Goal: Information Seeking & Learning: Check status

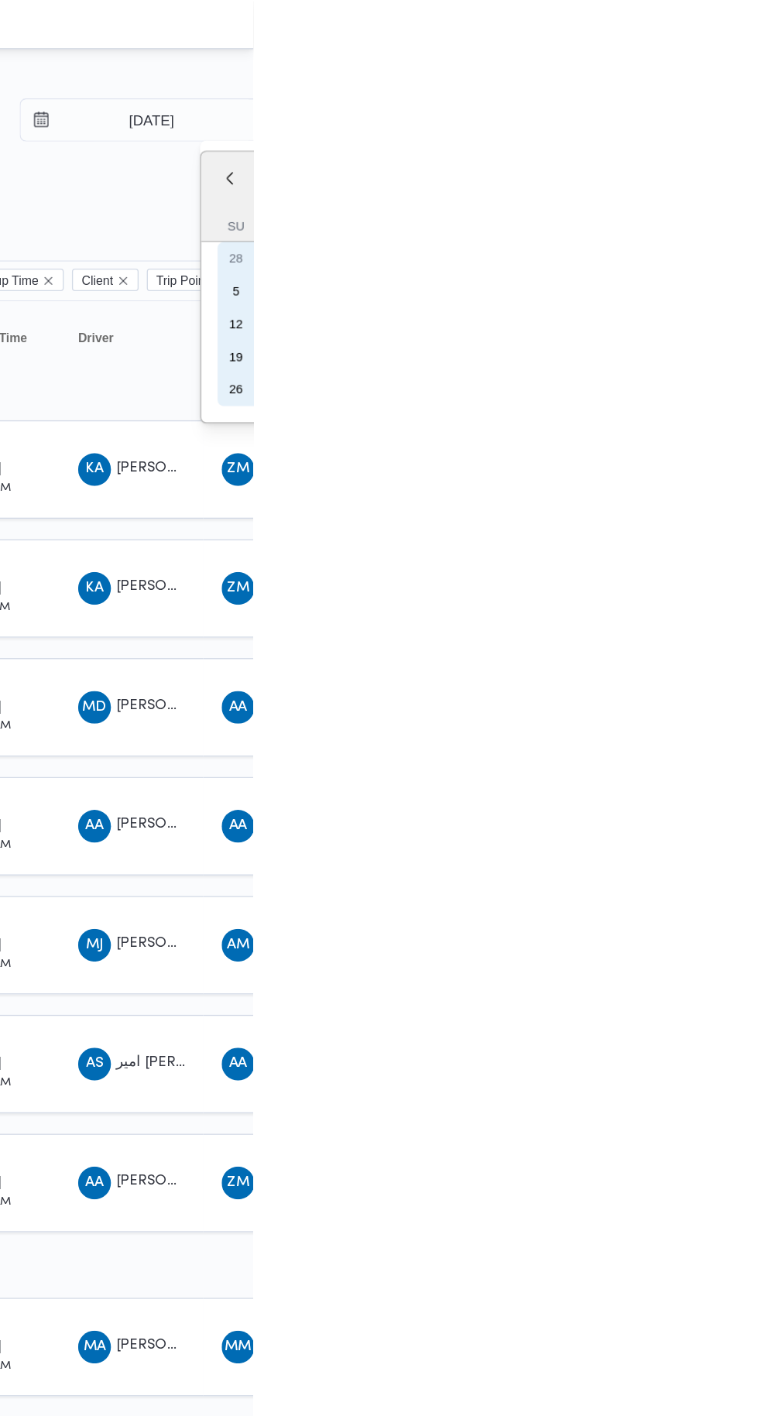
type input "4/10/2025"
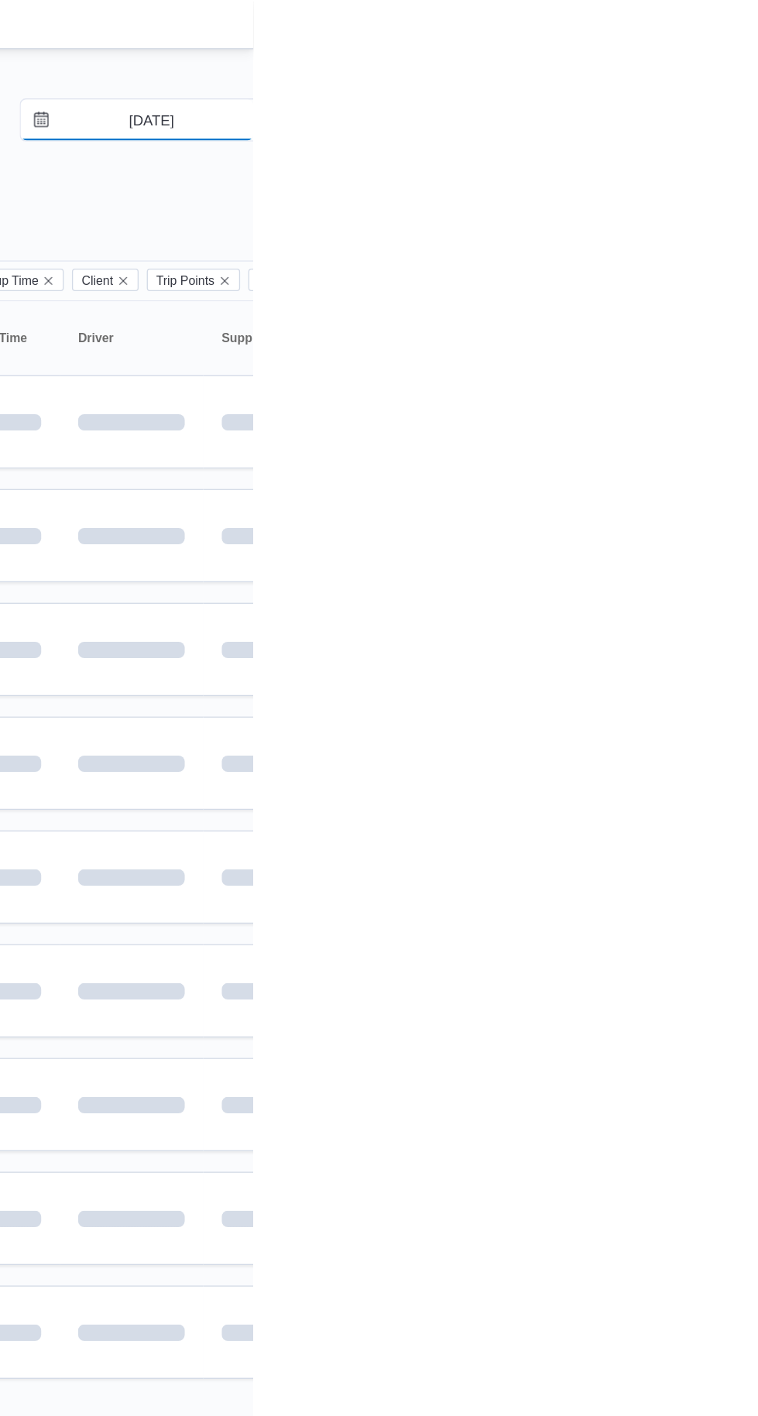
click at [674, 84] on input "2/10/2025" at bounding box center [670, 90] width 176 height 31
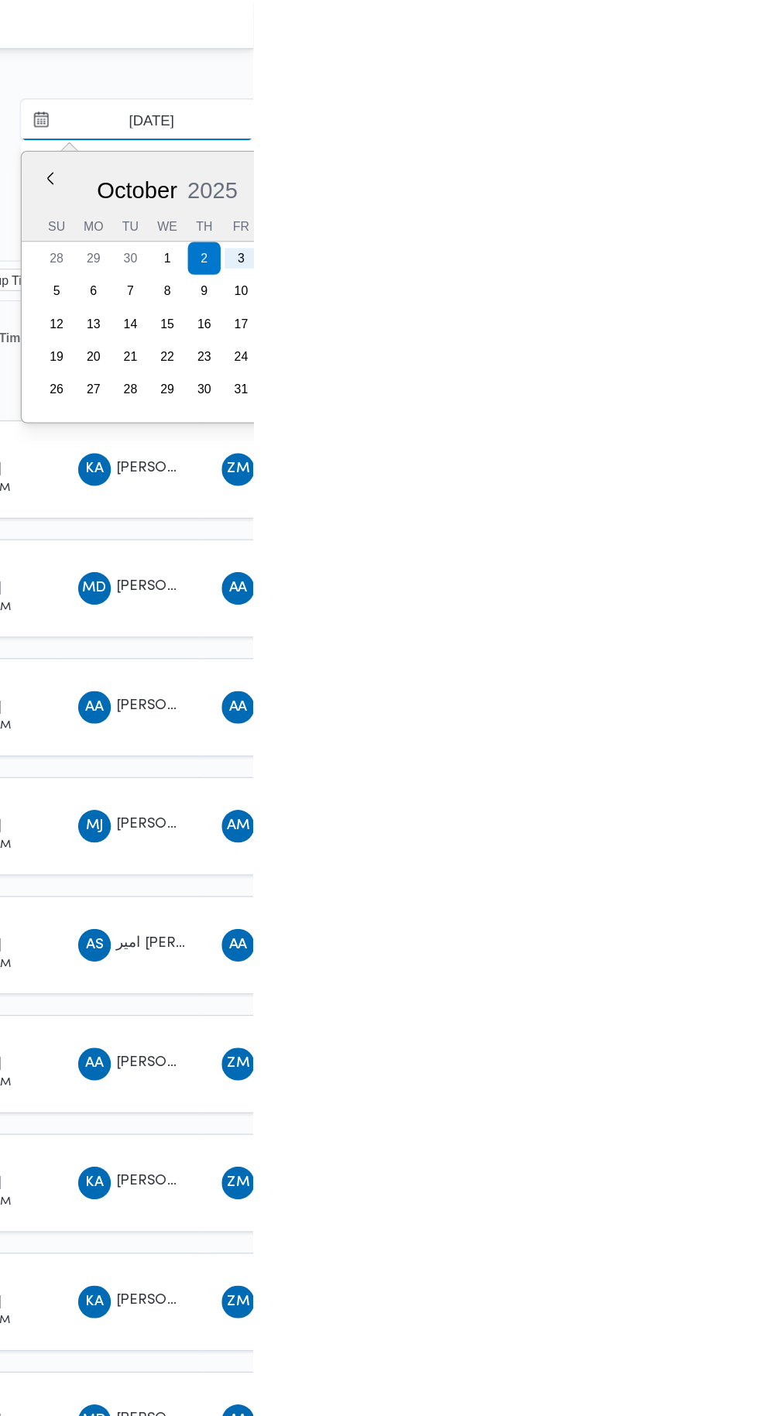
type input "4/10/2025"
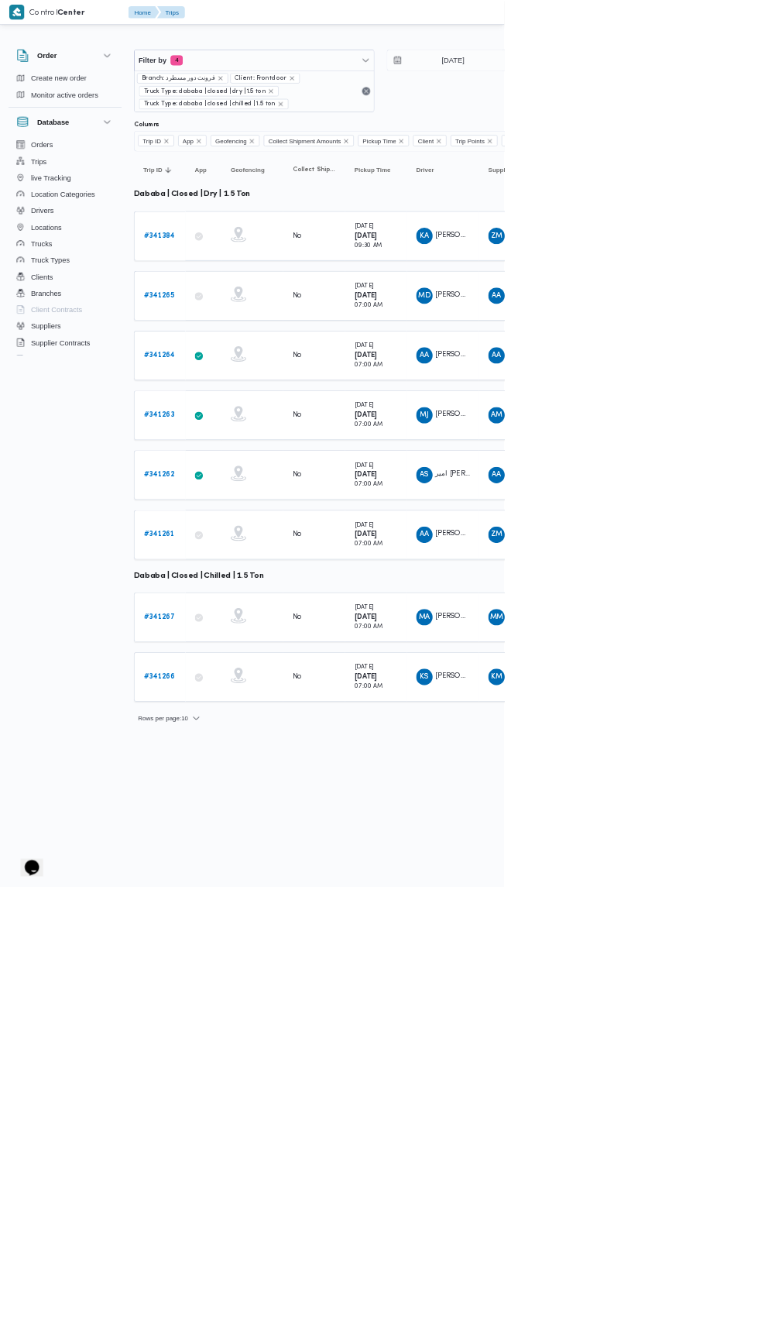
click at [307, 768] on td "App" at bounding box center [306, 804] width 54 height 74
click at [358, 793] on icon at bounding box center [358, 799] width 12 height 18
click at [299, 709] on icon at bounding box center [299, 715] width 12 height 12
click at [255, 619] on b "# 341263" at bounding box center [239, 624] width 46 height 10
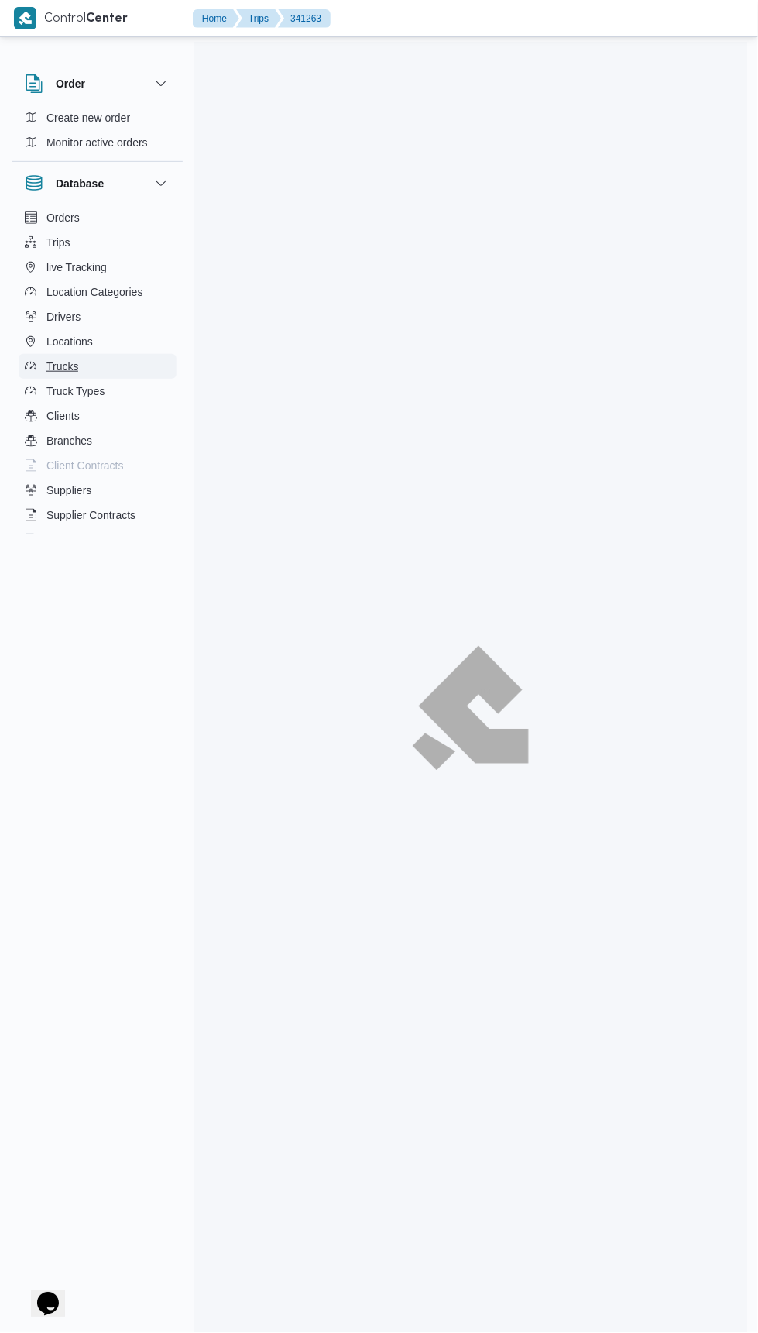
click at [169, 364] on button "Trucks" at bounding box center [98, 366] width 158 height 25
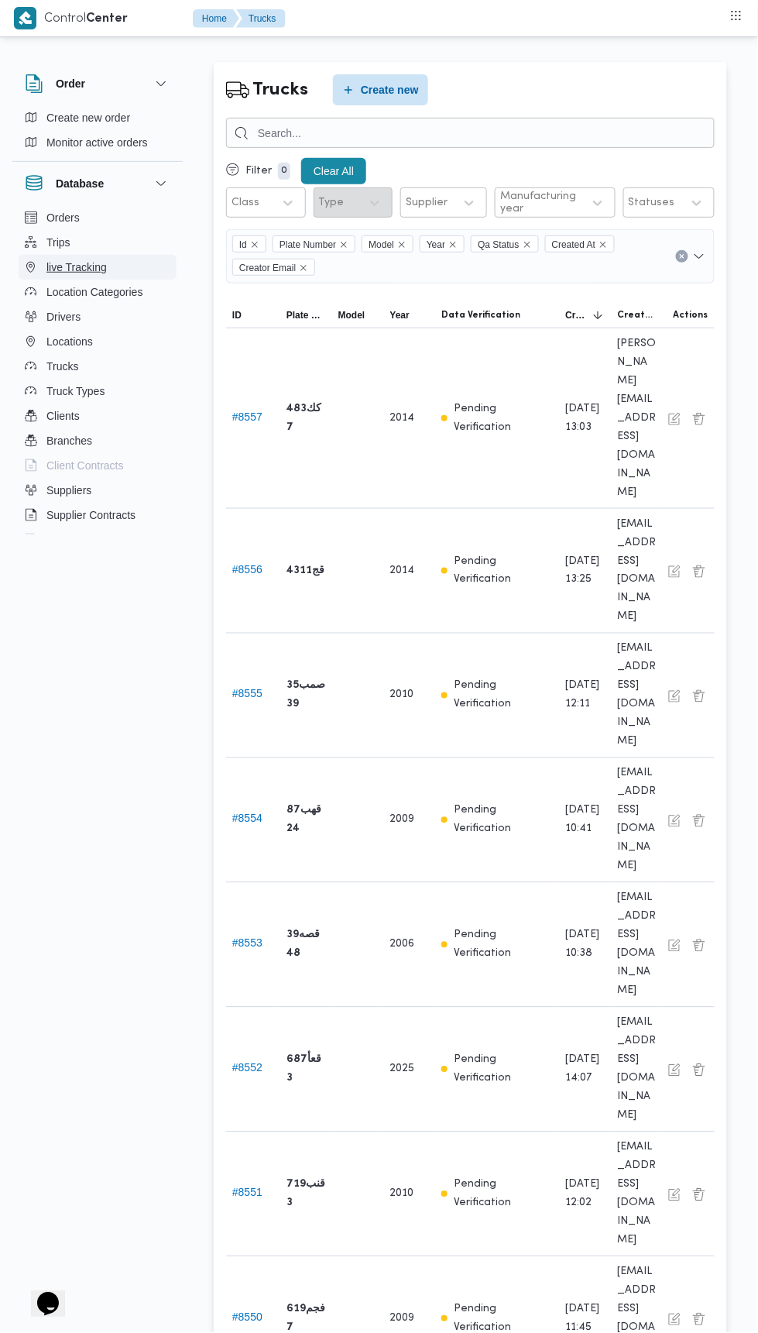
click at [74, 266] on span "live Tracking" at bounding box center [76, 267] width 60 height 19
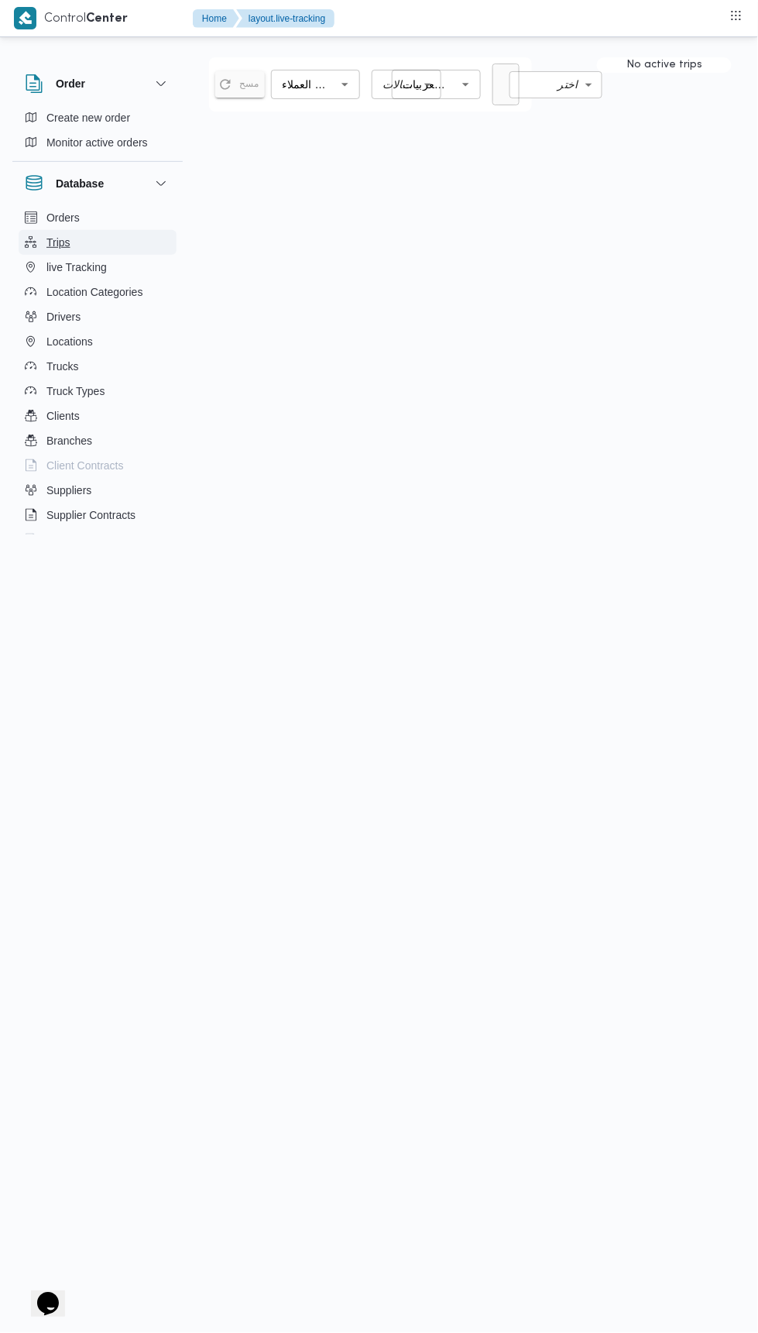
click at [78, 236] on button "Trips" at bounding box center [98, 242] width 158 height 25
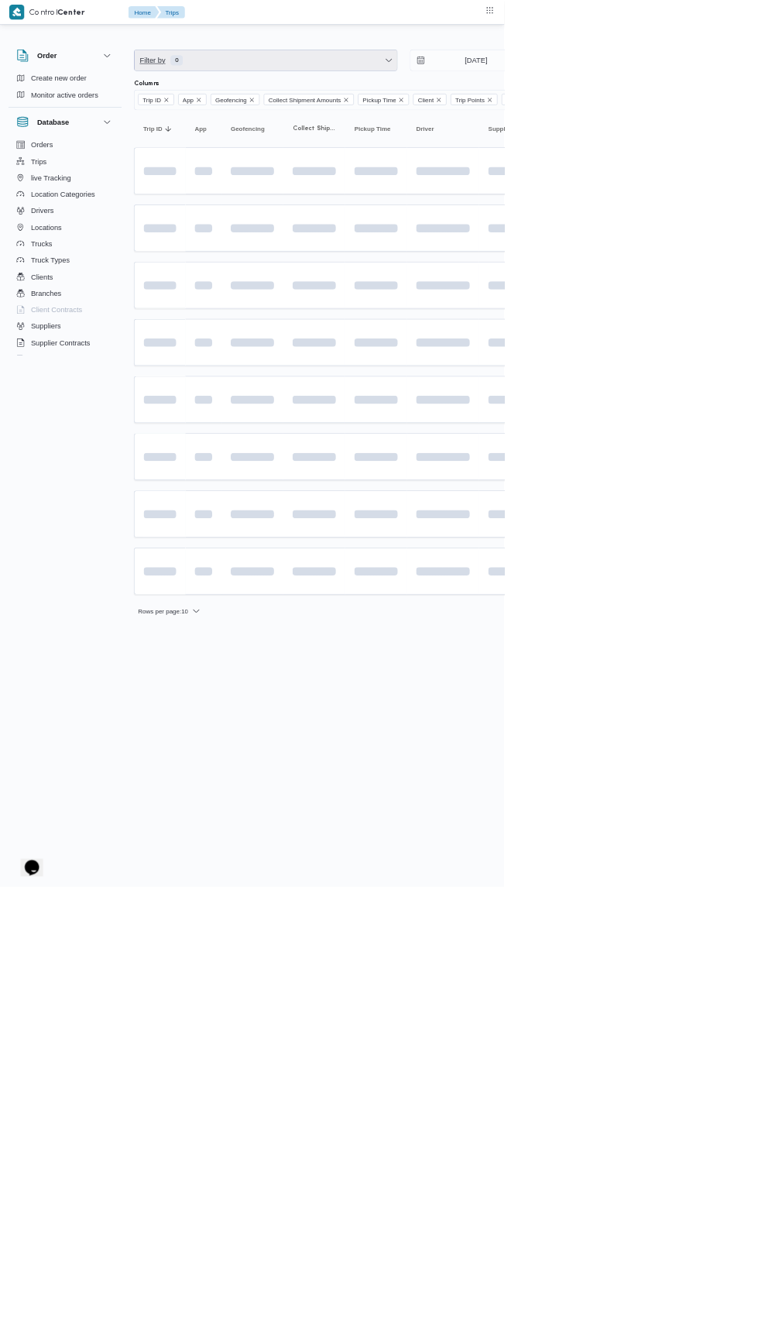
click at [484, 86] on span "Filter by 0" at bounding box center [399, 90] width 395 height 31
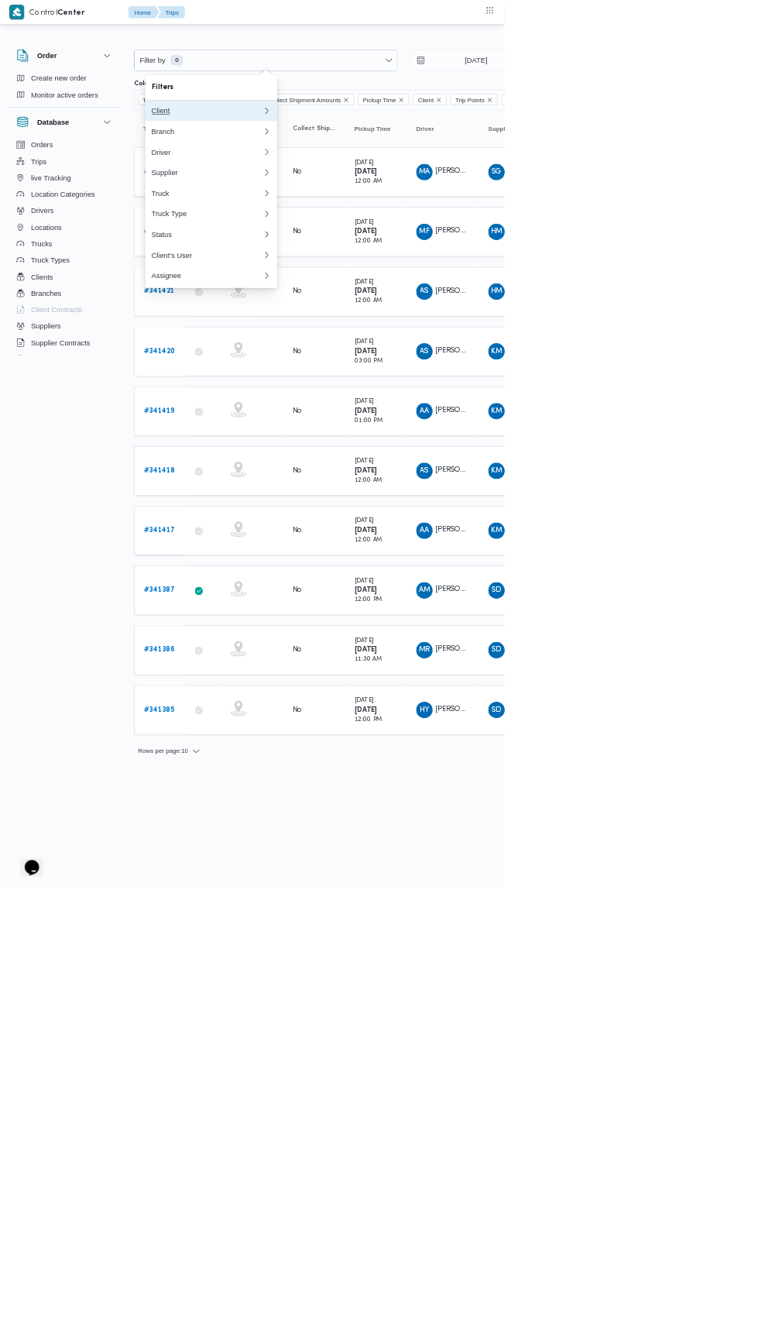
click at [370, 166] on div "Client" at bounding box center [311, 166] width 167 height 12
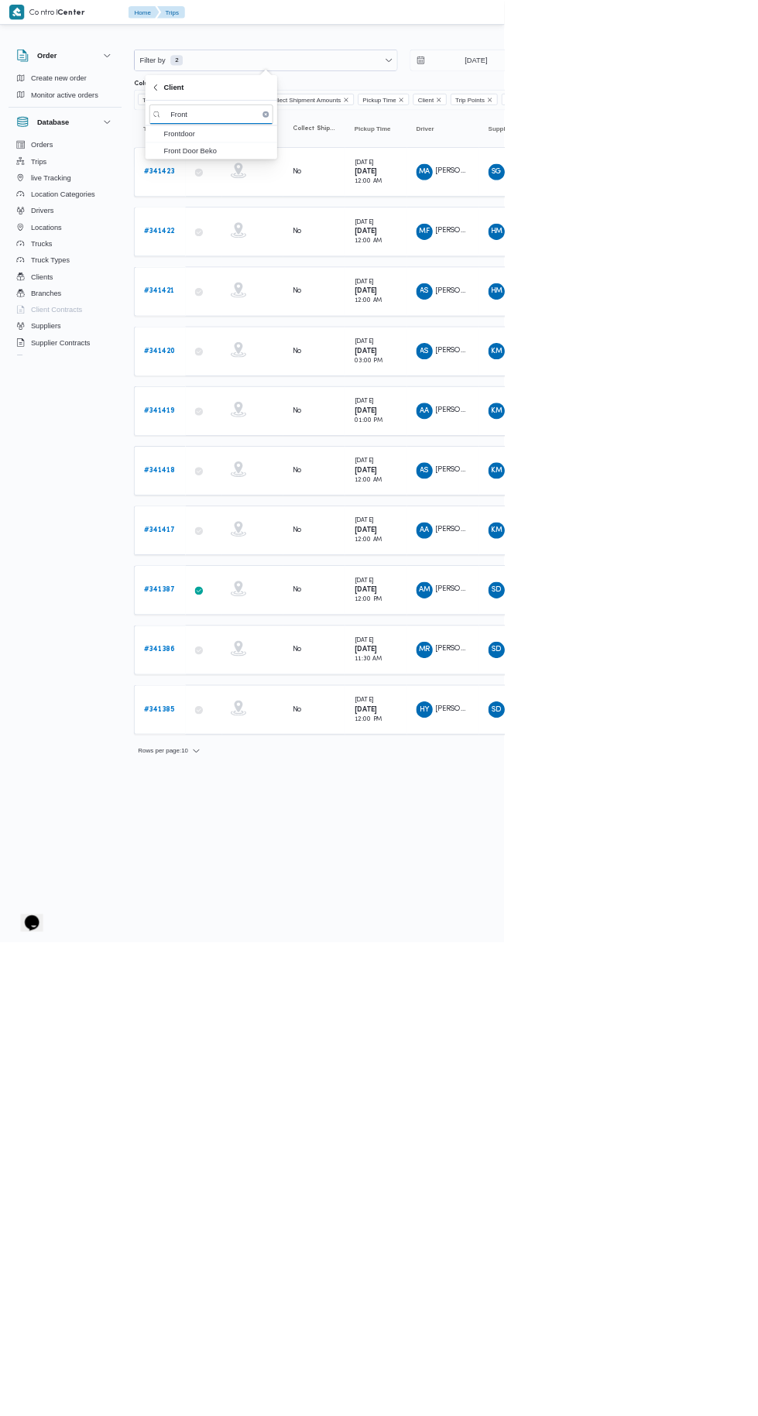
type input "Front"
click at [360, 193] on span "Frontdoor" at bounding box center [326, 201] width 161 height 19
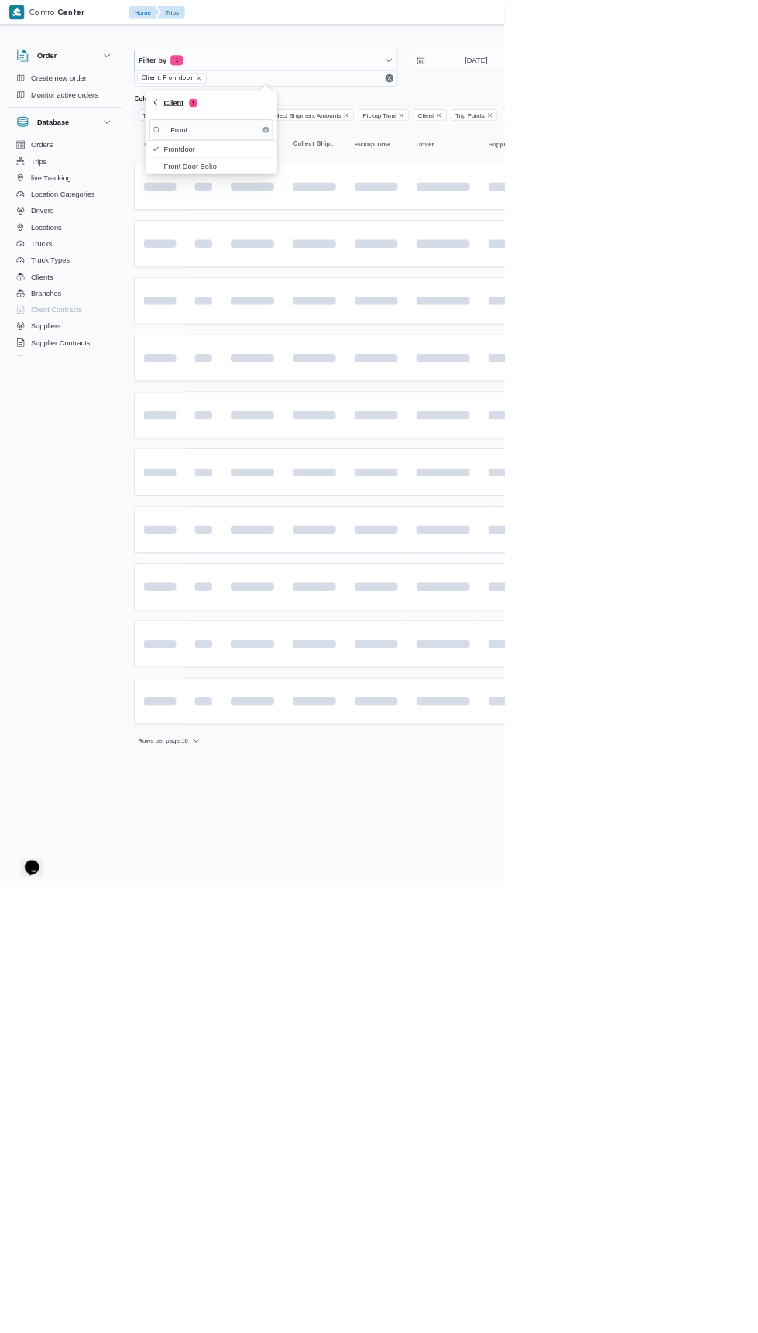
click at [304, 153] on span "Client 1" at bounding box center [318, 154] width 180 height 19
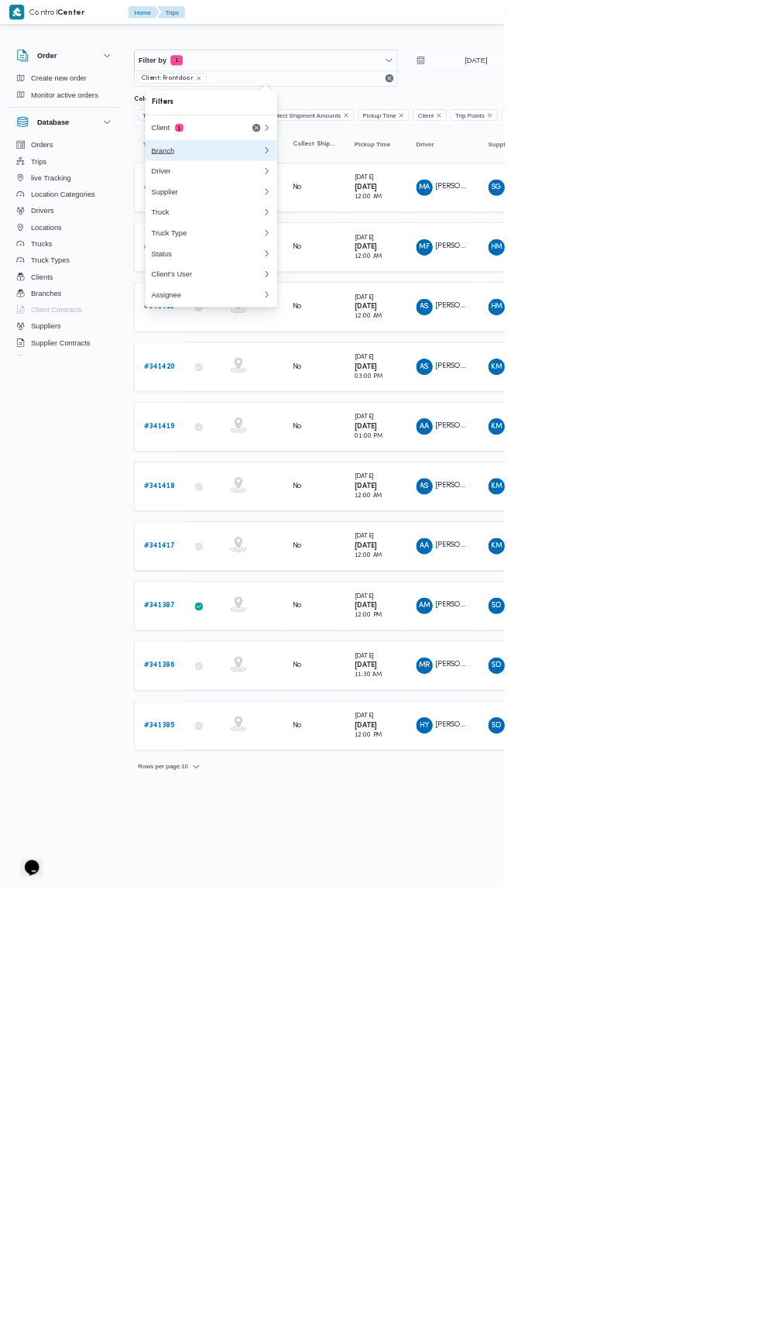
click at [355, 226] on div "Branch" at bounding box center [311, 226] width 167 height 12
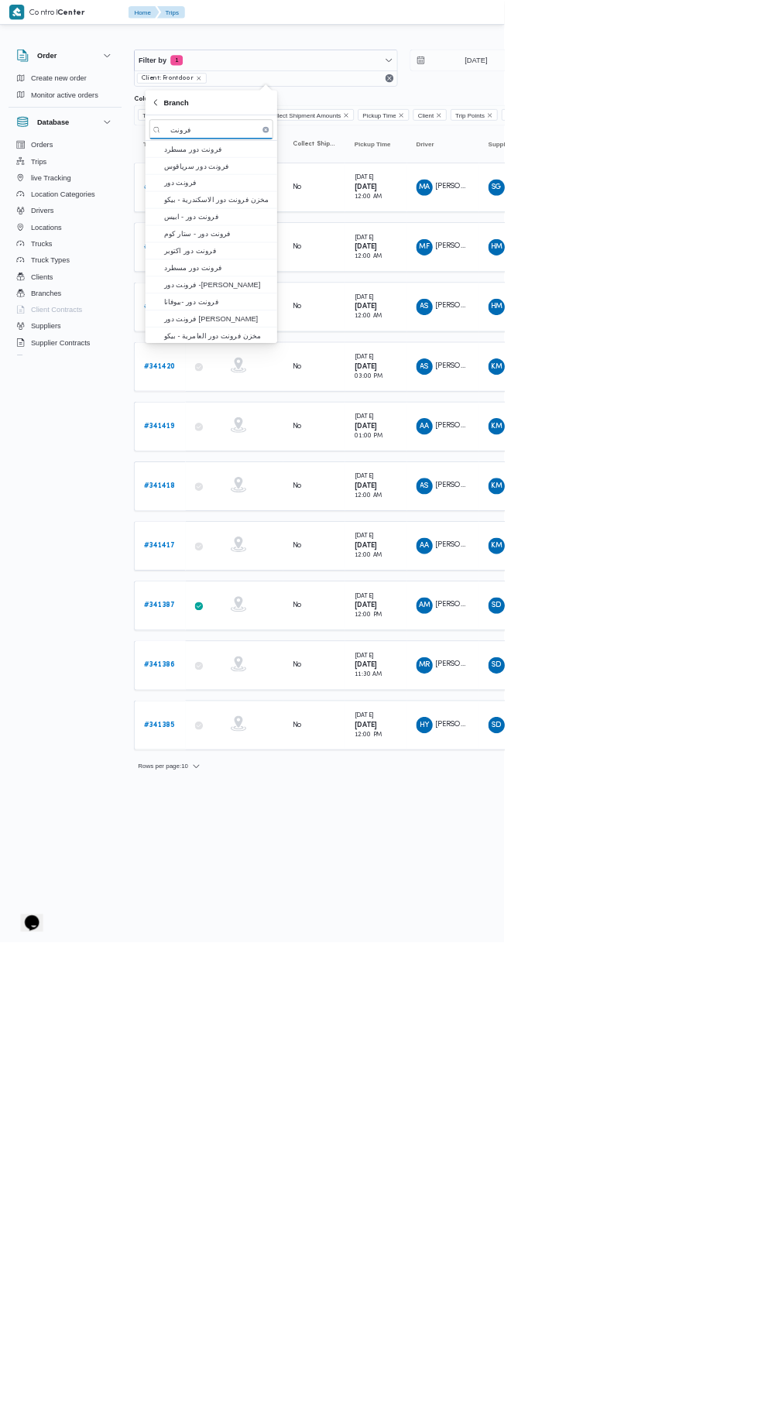
type input "فرونت"
click at [369, 221] on span "فرونت دور مسطرد" at bounding box center [326, 223] width 161 height 19
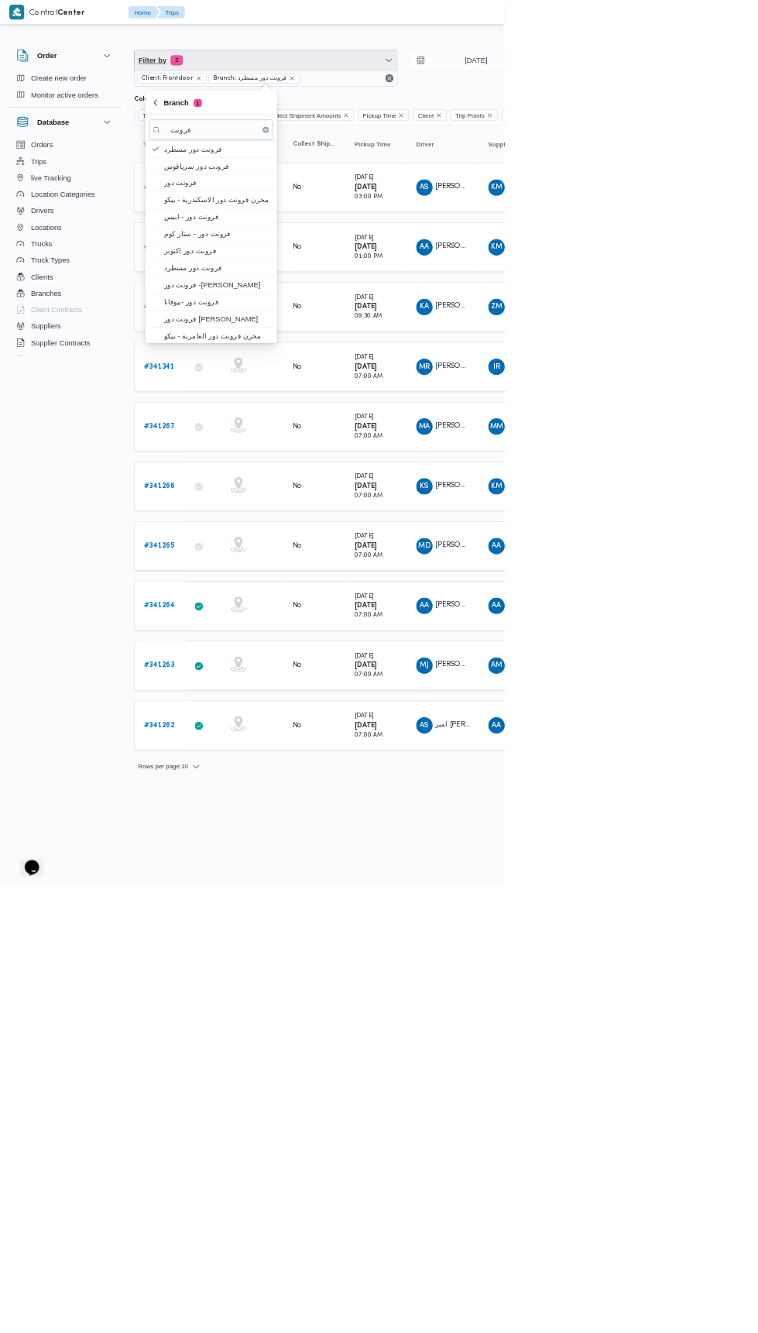
click at [532, 87] on span "Filter by 2" at bounding box center [399, 90] width 395 height 31
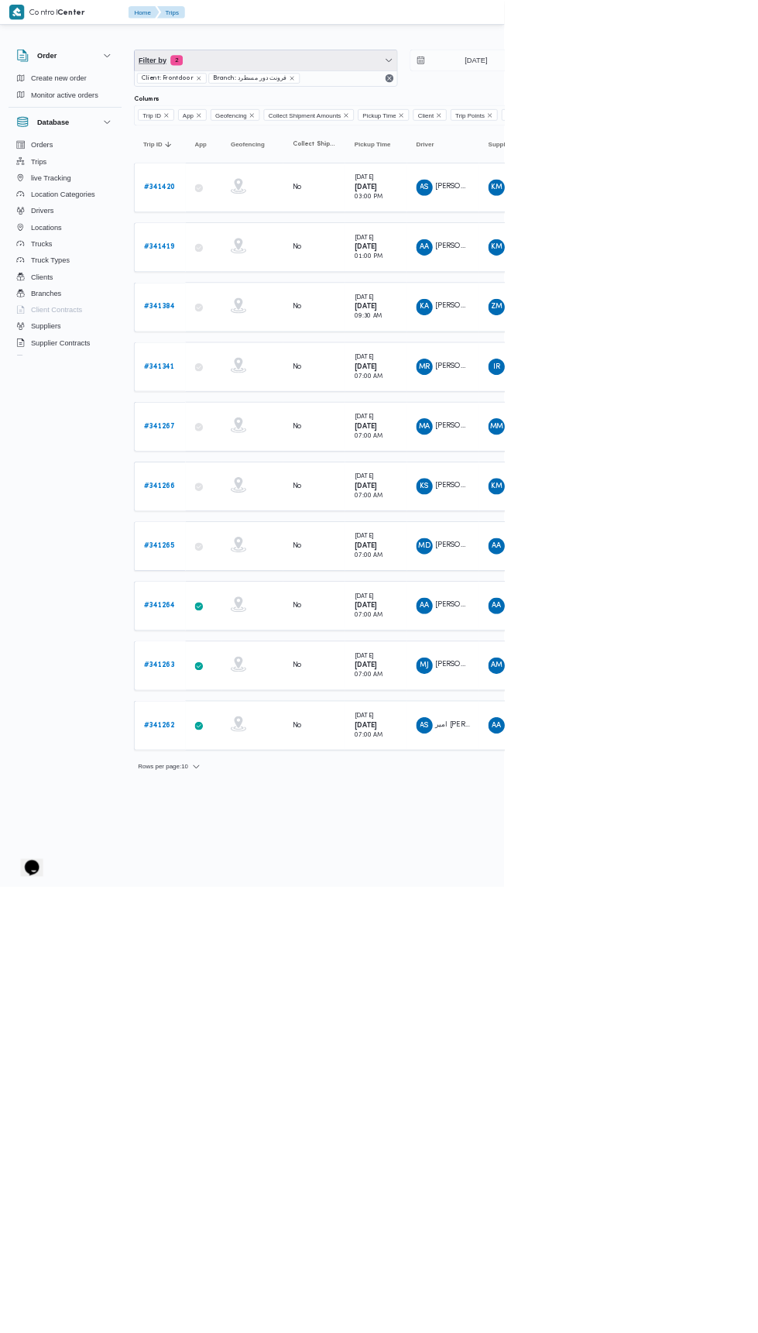
click at [413, 82] on span "Filter by 2" at bounding box center [399, 90] width 395 height 31
click at [289, 146] on span "Filters" at bounding box center [318, 154] width 180 height 19
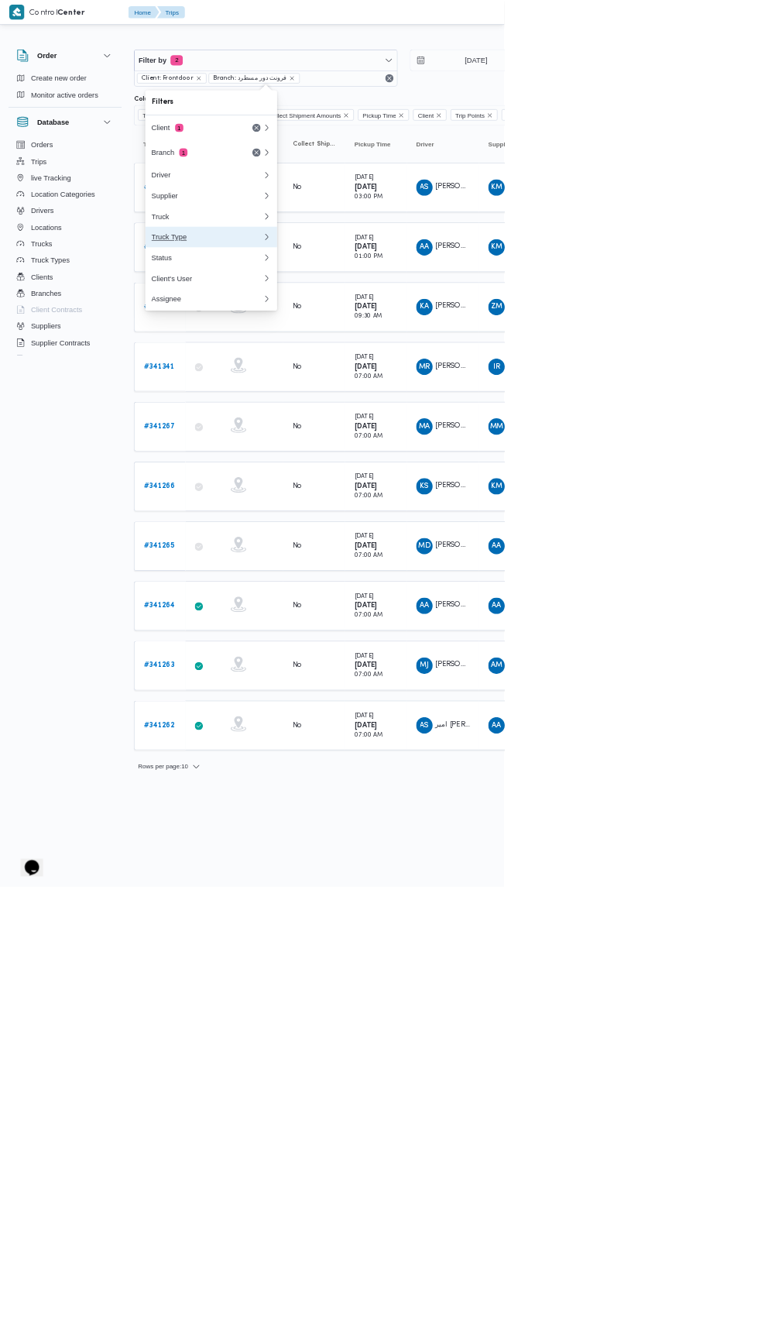
click at [369, 350] on button "Truck Type" at bounding box center [317, 356] width 198 height 31
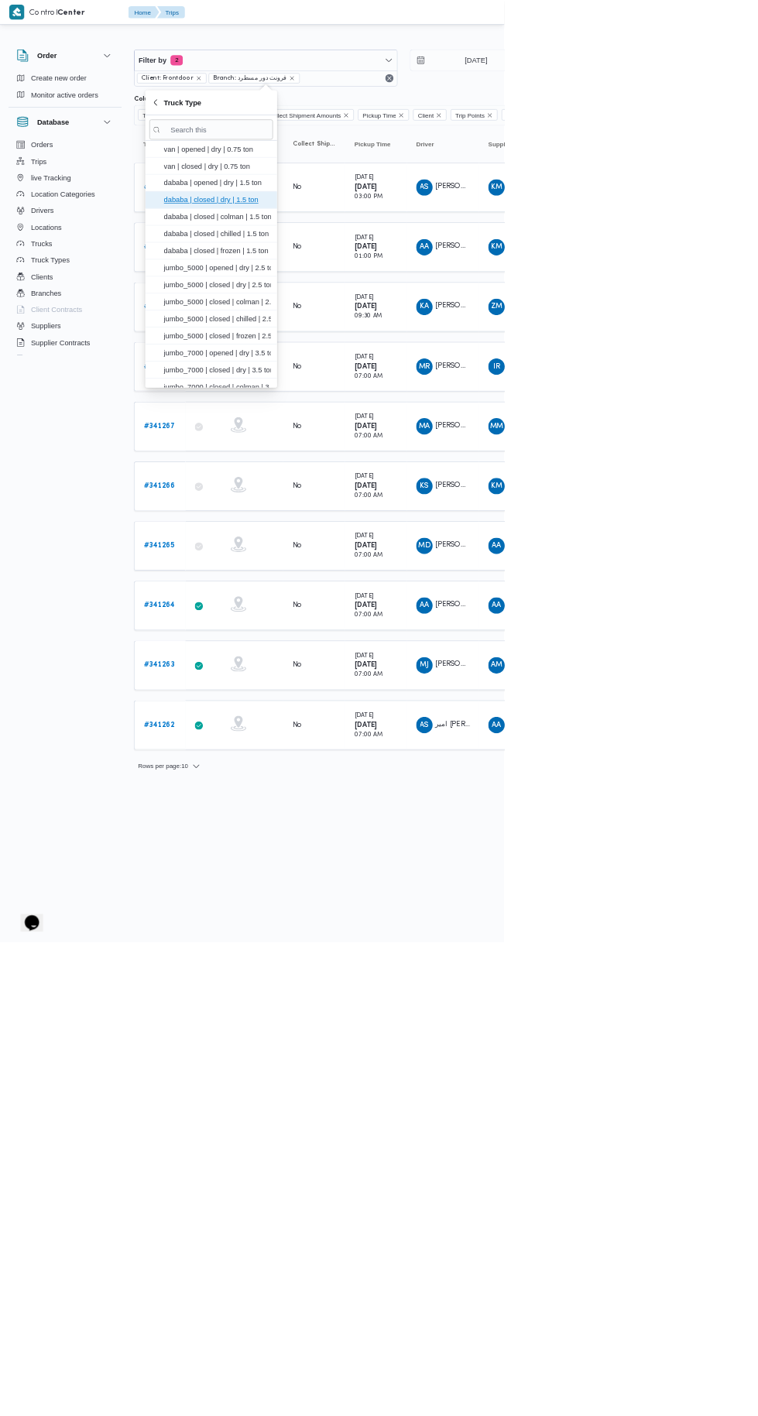
click at [392, 305] on span "dababa | closed | dry | 1.5 ton" at bounding box center [326, 300] width 161 height 19
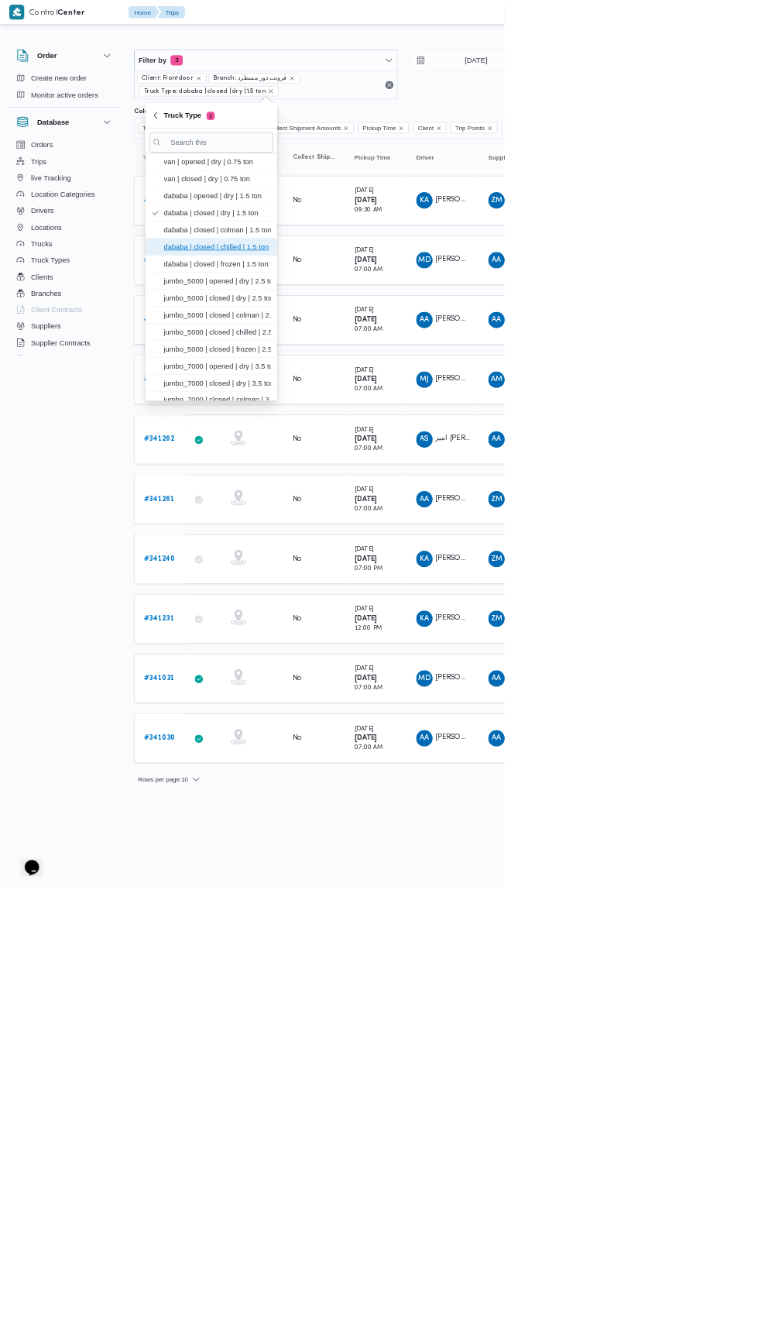
click at [398, 378] on span "dababa | closed | chilled | 1.5 ton" at bounding box center [326, 371] width 161 height 19
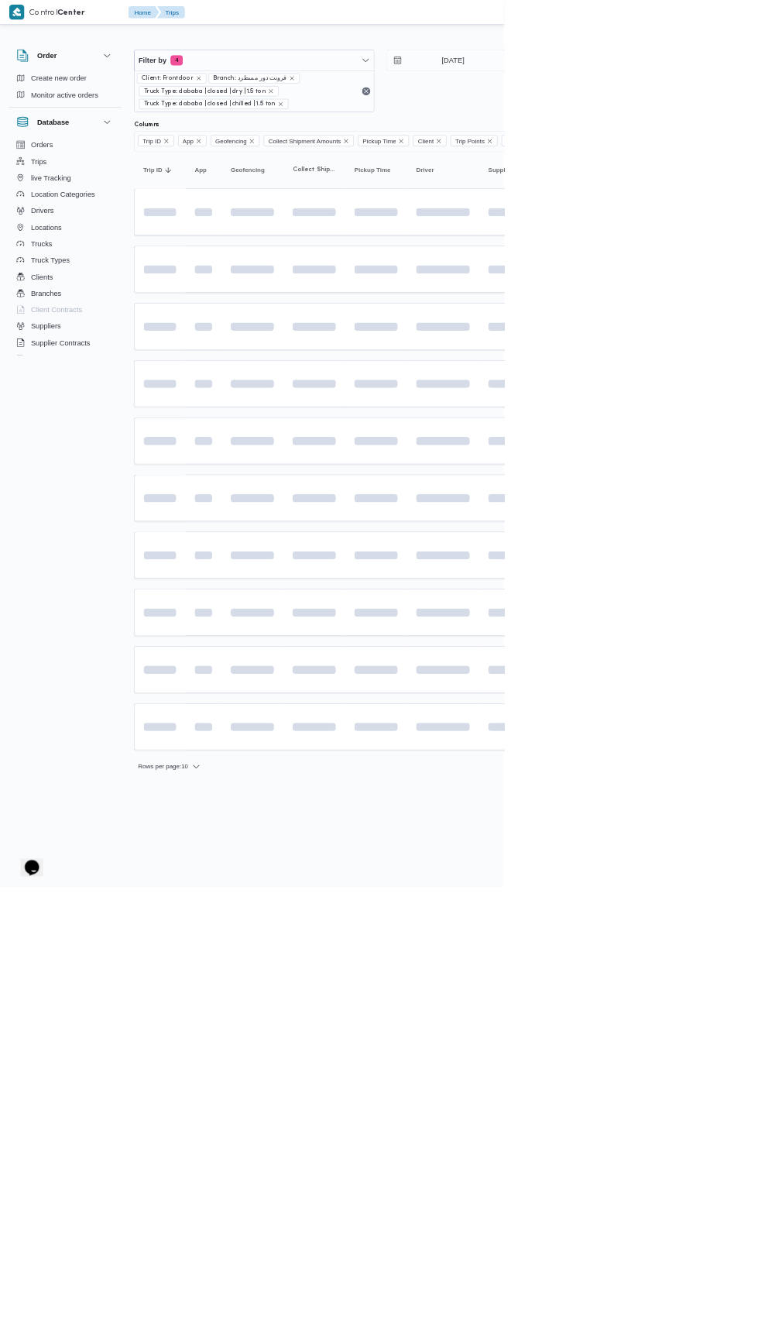
click at [729, 90] on input "27/9/2025" at bounding box center [670, 90] width 176 height 31
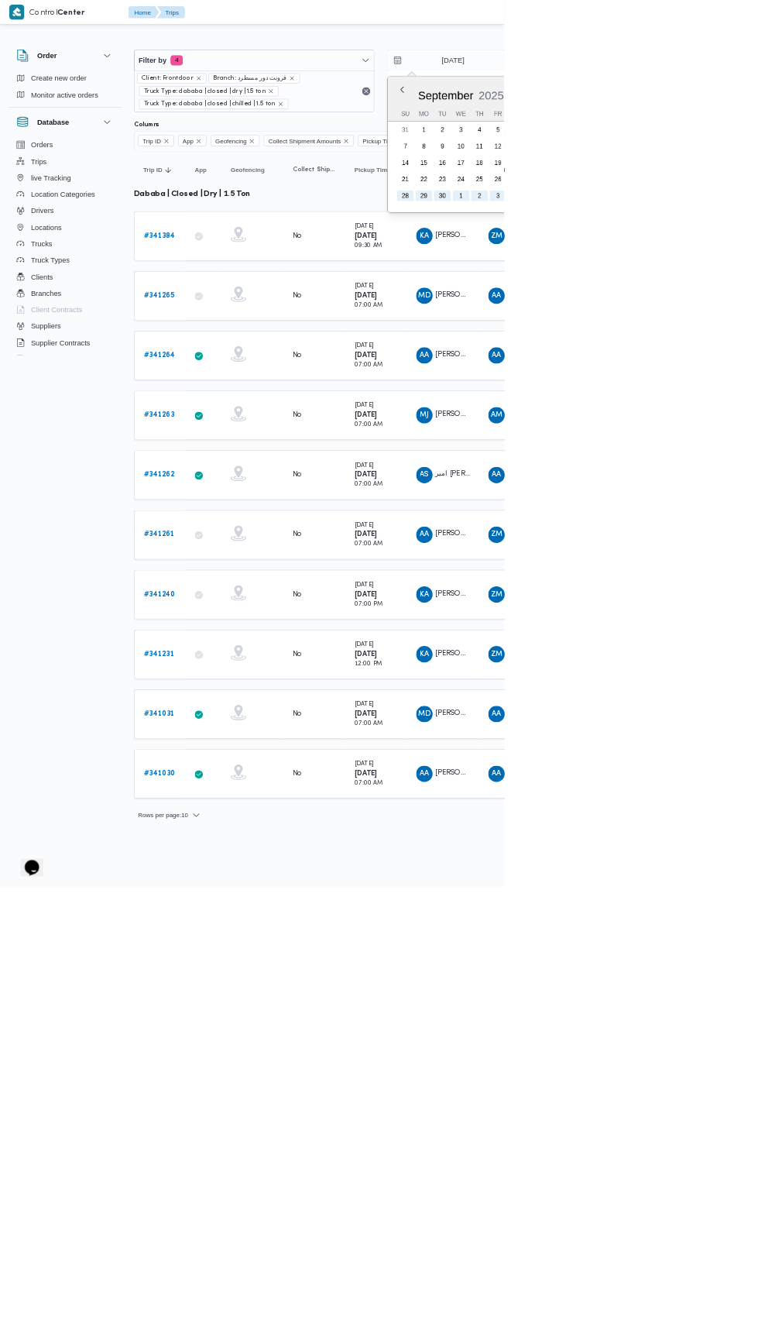
type input "4/10/2025"
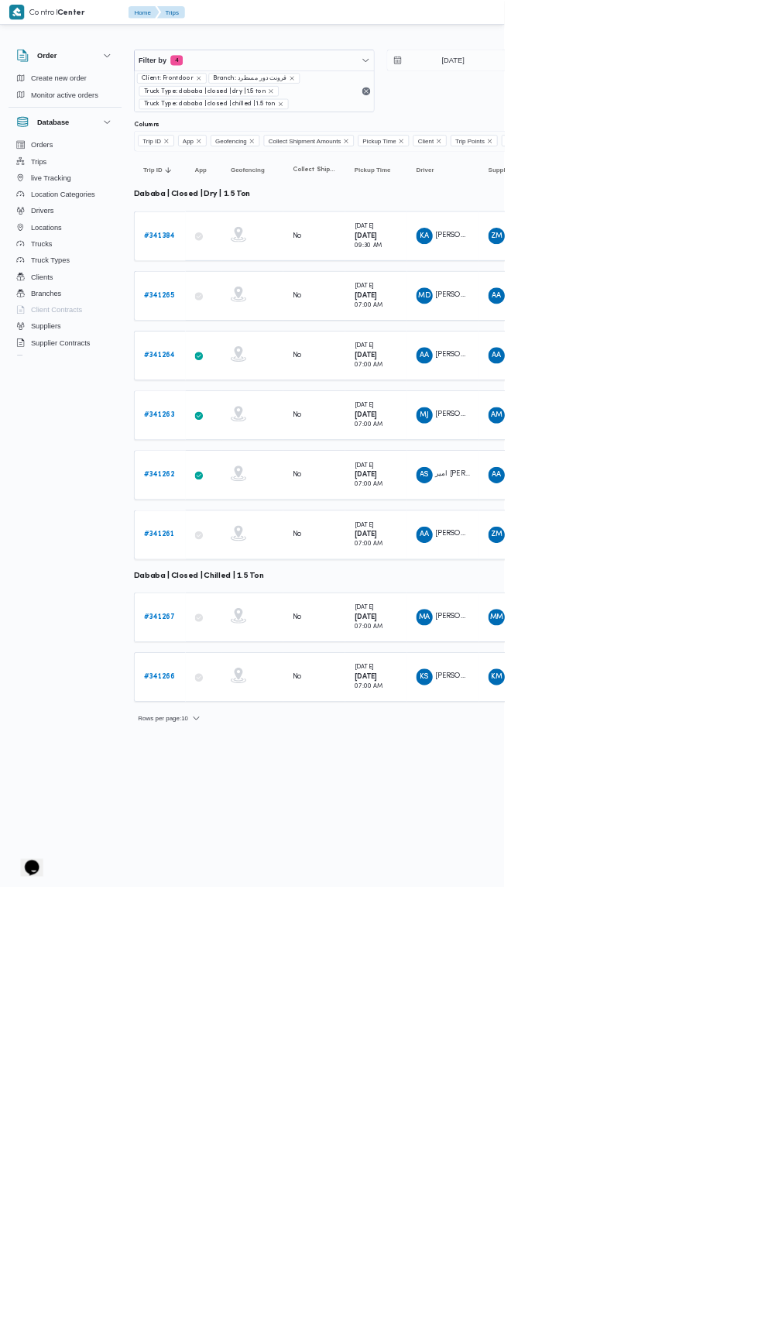
click at [745, 352] on span "ZM" at bounding box center [746, 354] width 17 height 25
click at [752, 432] on span "AA" at bounding box center [746, 444] width 14 height 25
click at [746, 616] on span "AM" at bounding box center [746, 624] width 17 height 25
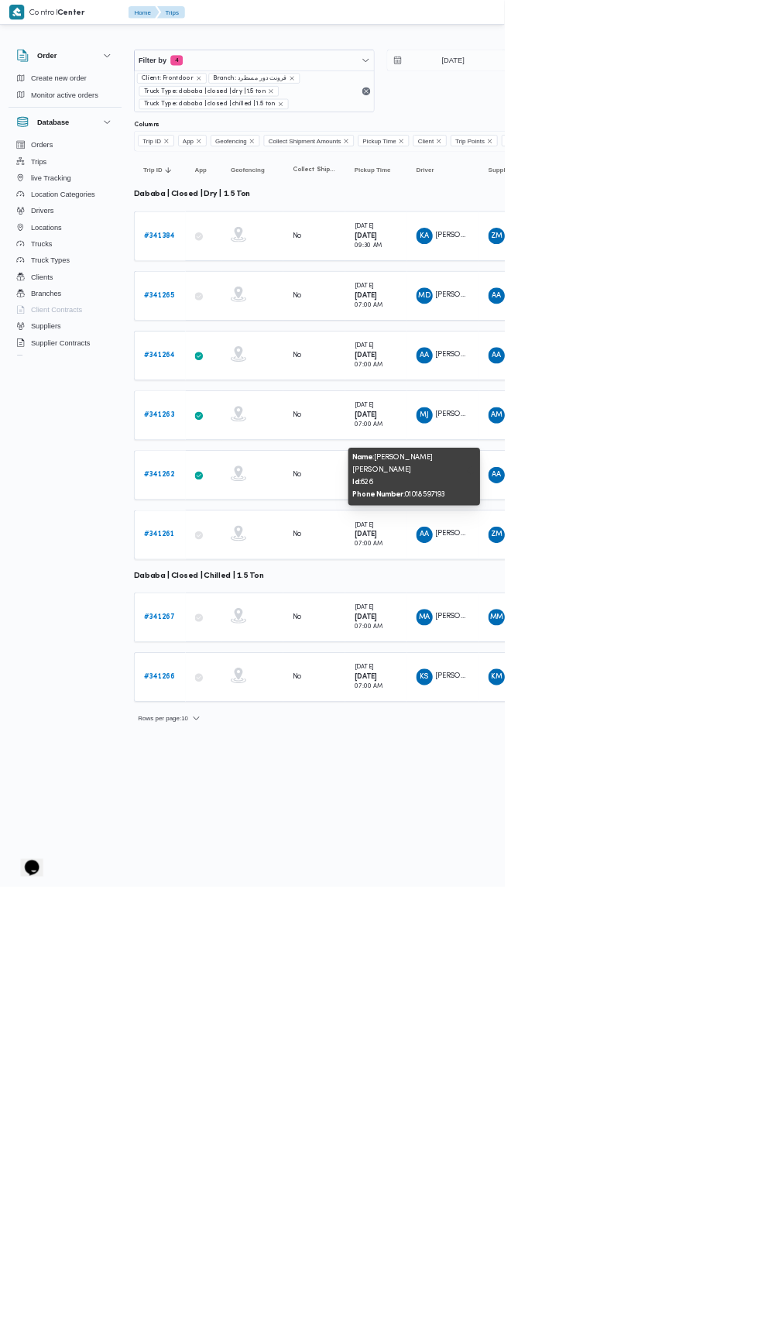
click at [746, 791] on span "ZM" at bounding box center [746, 803] width 17 height 25
